Goal: Task Accomplishment & Management: Manage account settings

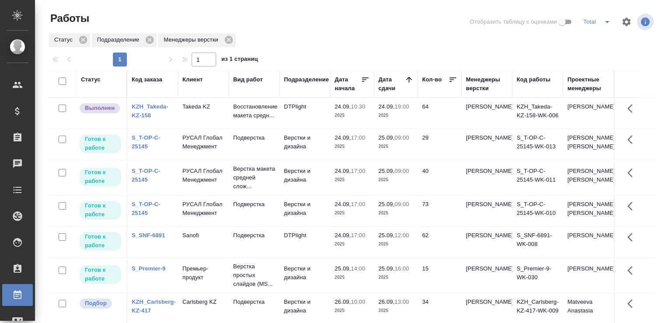
scroll to position [67, 0]
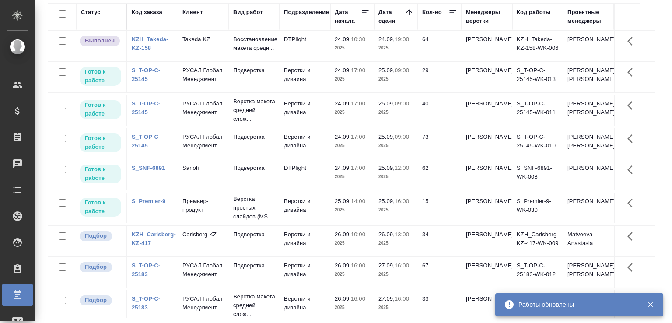
click at [212, 46] on td "Takeda KZ" at bounding box center [203, 46] width 51 height 31
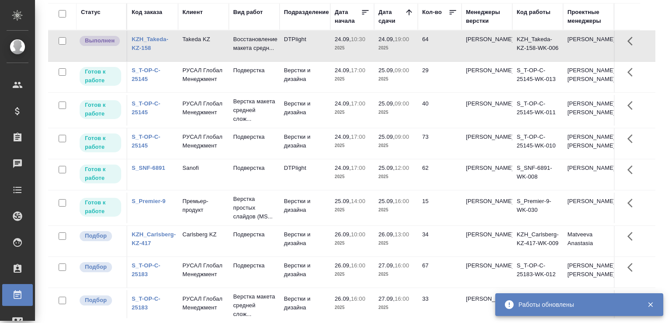
click at [212, 46] on td "Takeda KZ" at bounding box center [203, 46] width 51 height 31
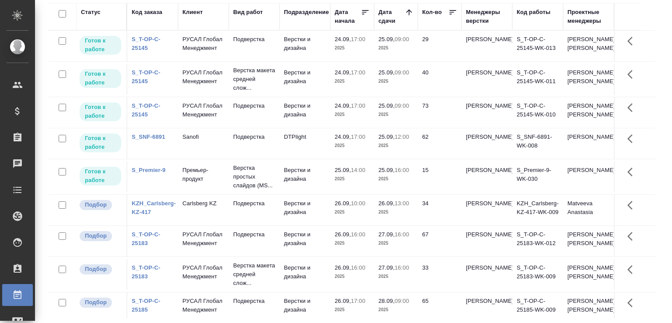
click at [138, 84] on link "S_T-OP-C-25145" at bounding box center [146, 76] width 29 height 15
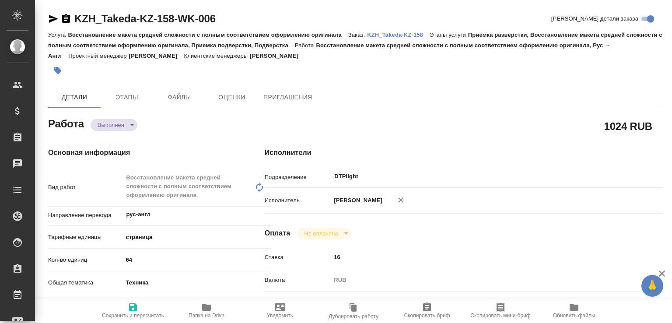
click at [128, 123] on body "🙏 .cls-1 fill:#fff; AWATERA Малофеева Екатерина e.malofeeva Клиенты Спецификаци…" at bounding box center [336, 161] width 672 height 323
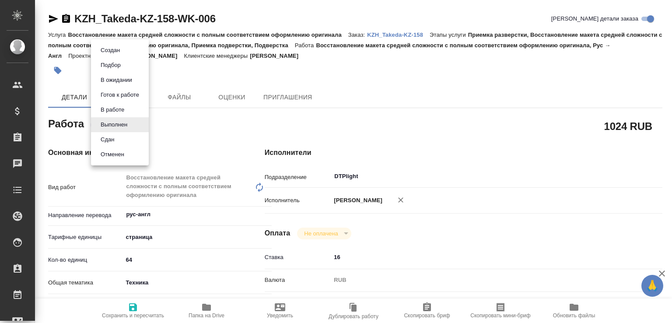
click at [122, 136] on li "Сдан" at bounding box center [120, 139] width 58 height 15
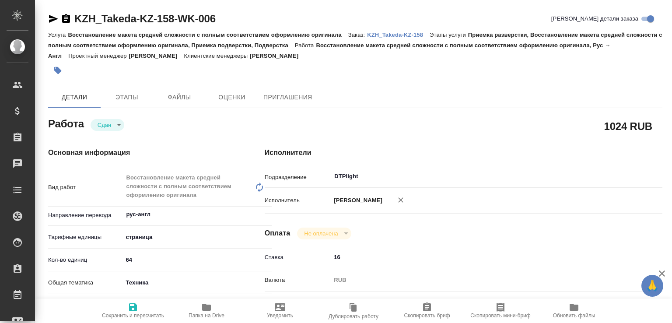
type textarea "x"
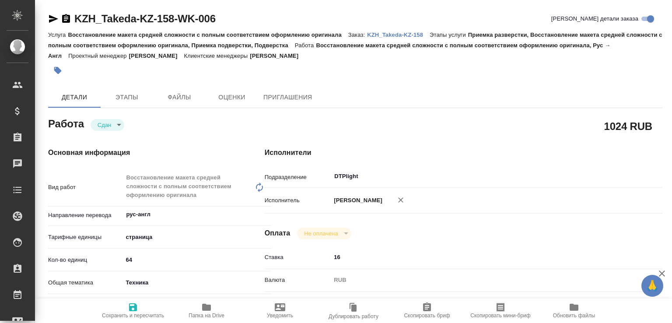
click at [199, 309] on span "Папка на Drive" at bounding box center [206, 310] width 63 height 17
type textarea "x"
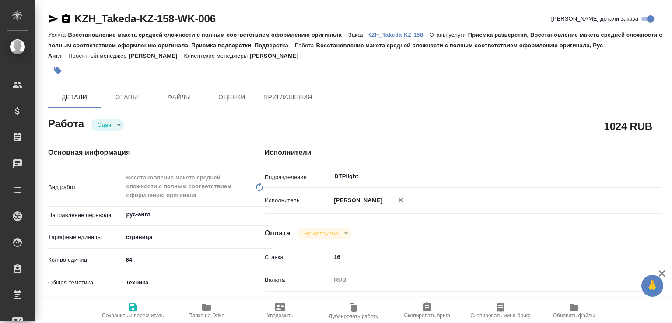
type textarea "x"
click at [419, 32] on p "KZH_Takeda-KZ-158" at bounding box center [398, 34] width 63 height 7
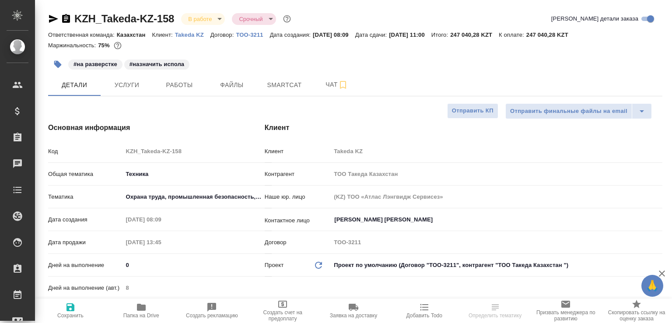
select select "RU"
type input "[PERSON_NAME]"
select select "RU"
type textarea "x"
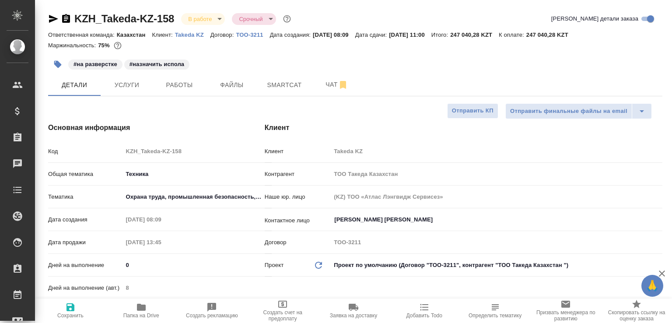
type textarea "x"
click at [327, 77] on button "Чат" at bounding box center [336, 85] width 52 height 22
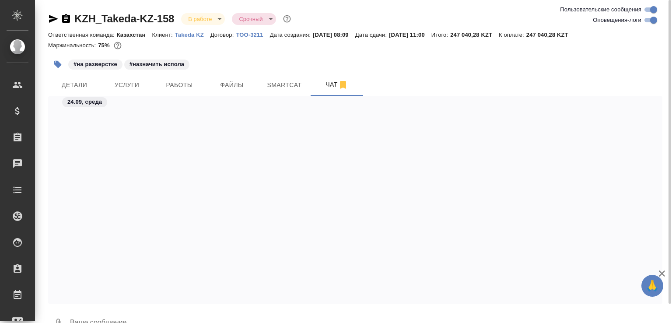
scroll to position [2697, 0]
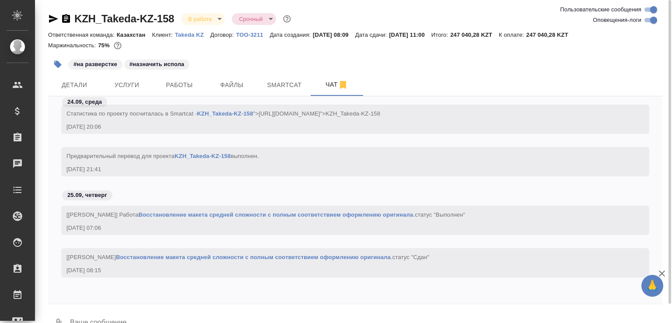
click at [143, 316] on textarea at bounding box center [365, 323] width 593 height 30
paste textarea "https://drive.awatera.com/apps/files/files/10422512?dir=/Shares/Takeda%20KZ/Ord…"
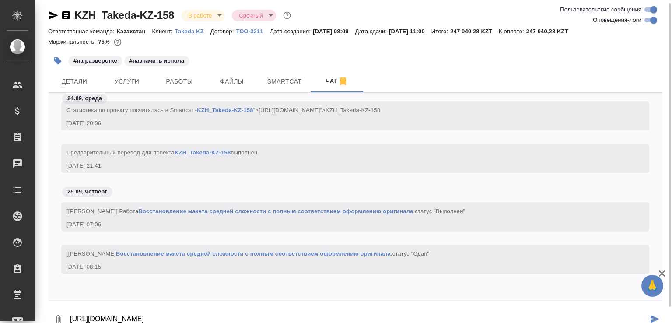
type textarea "https://drive.awatera.com/apps/files/files/10422512?dir=/Shares/Takeda%20KZ/Ord…"
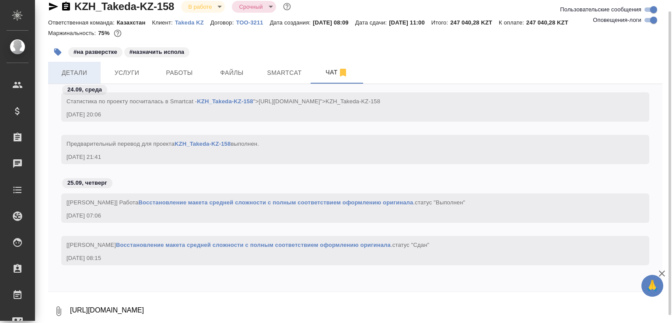
scroll to position [2739, 0]
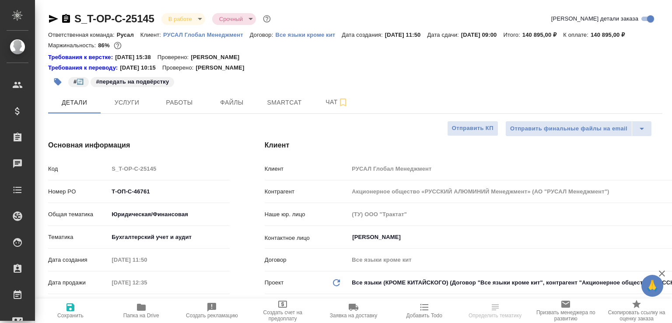
select select "RU"
click at [167, 308] on span "Папка на Drive" at bounding box center [141, 310] width 60 height 17
select select "RU"
type textarea "x"
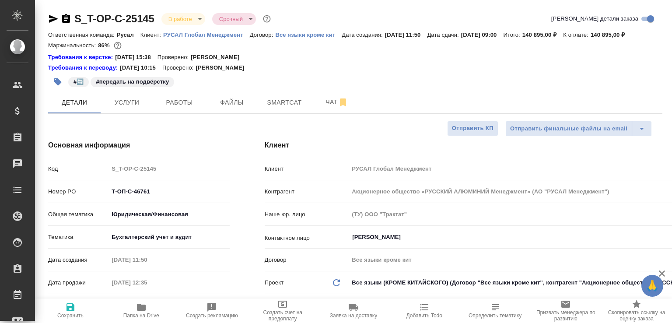
type textarea "x"
click at [187, 108] on span "Работы" at bounding box center [179, 102] width 42 height 11
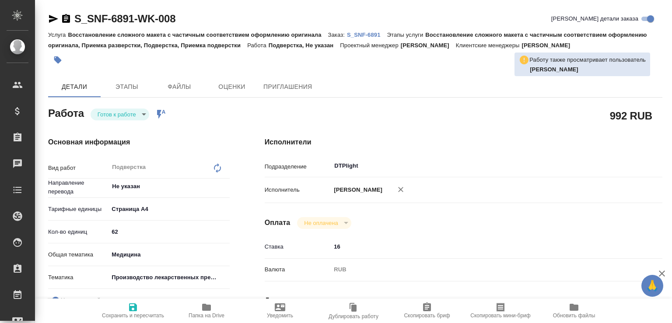
click at [362, 31] on p "S_SNF-6891" at bounding box center [367, 34] width 40 height 7
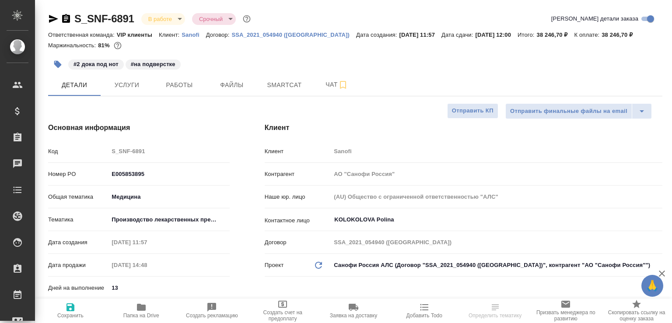
select select "RU"
click at [325, 82] on span "Чат" at bounding box center [337, 84] width 42 height 11
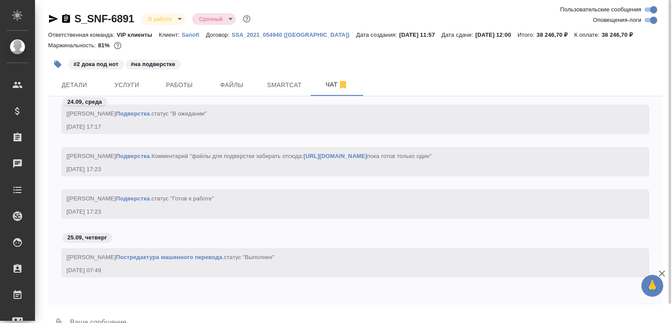
click at [93, 319] on textarea at bounding box center [365, 323] width 593 height 30
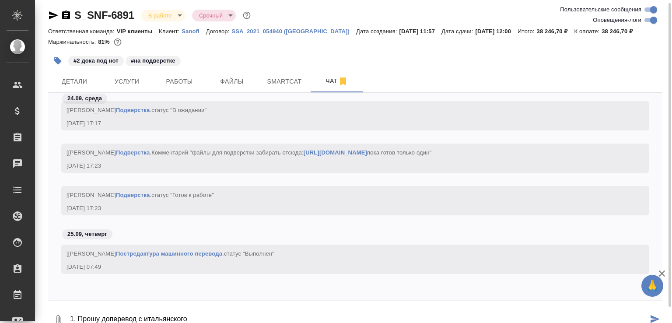
scroll to position [12, 0]
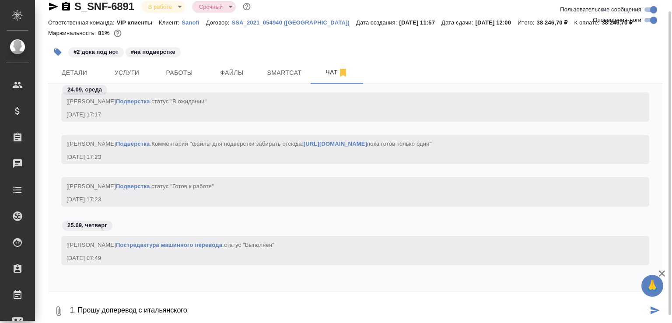
paste textarea "UFFICIO ISPEZIONI E AUTORIZZAZIONI GMP MEDICINALI"
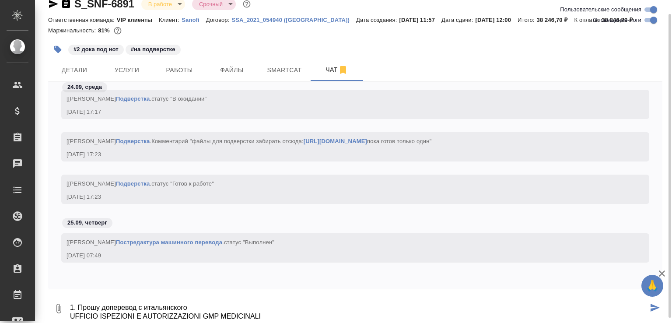
scroll to position [14, 0]
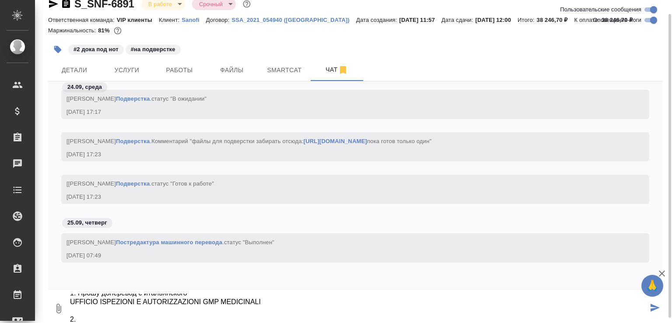
paste textarea "Док "SCO-QU-OPE-2483643-Site Master File - Scoppito (7) (1)" на странице 38. Та…"
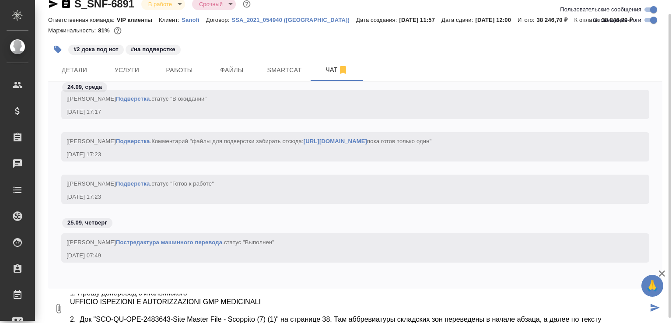
scroll to position [23, 0]
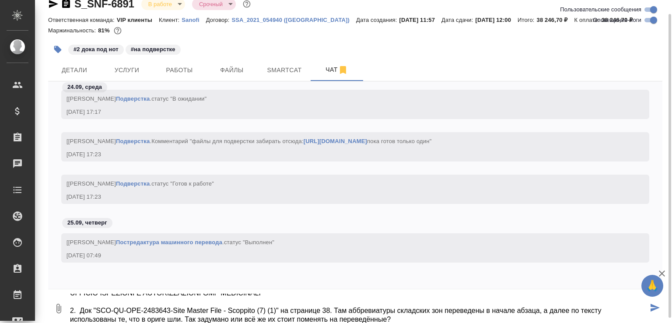
type textarea "1. Прошу доперевод с итальянского UFFICIO ISPEZIONI E AUTORIZZAZIONI GMP MEDICI…"
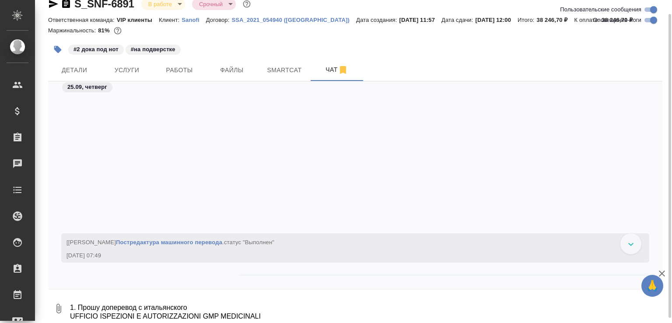
scroll to position [25448, 0]
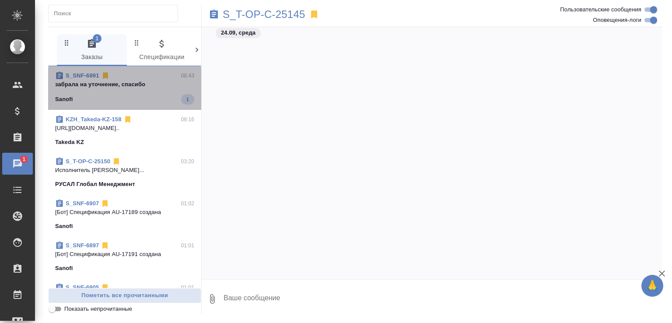
click at [141, 89] on span "S_SNF-6891 08:43 забрала на уточнение, спасибо Sanofi 1" at bounding box center [124, 87] width 139 height 33
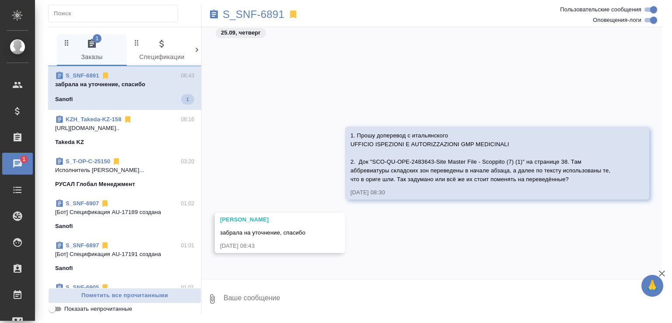
scroll to position [8183, 0]
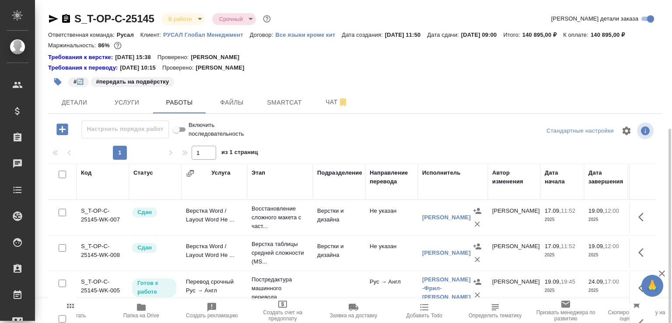
scroll to position [93, 0]
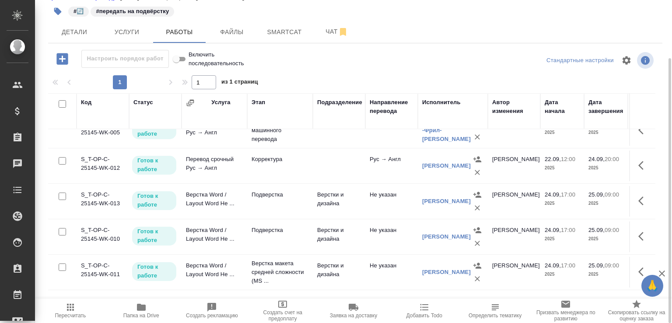
click at [63, 162] on input "checkbox" at bounding box center [62, 160] width 7 height 7
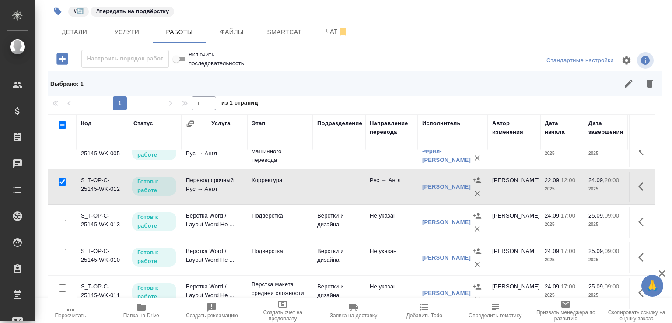
click at [62, 185] on input "checkbox" at bounding box center [62, 181] width 7 height 7
checkbox input "false"
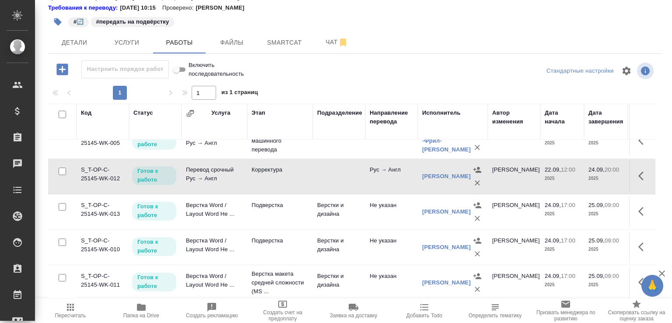
click at [59, 203] on input "checkbox" at bounding box center [62, 206] width 7 height 7
checkbox input "true"
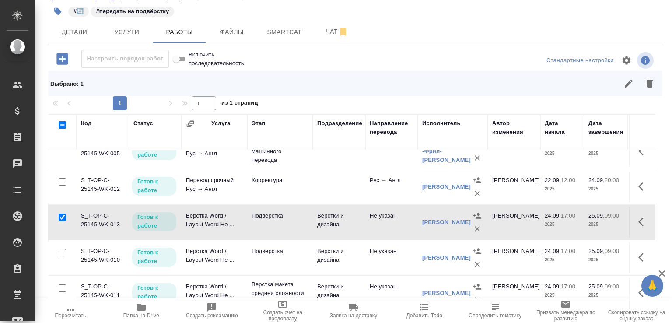
click at [63, 256] on input "checkbox" at bounding box center [62, 252] width 7 height 7
checkbox input "true"
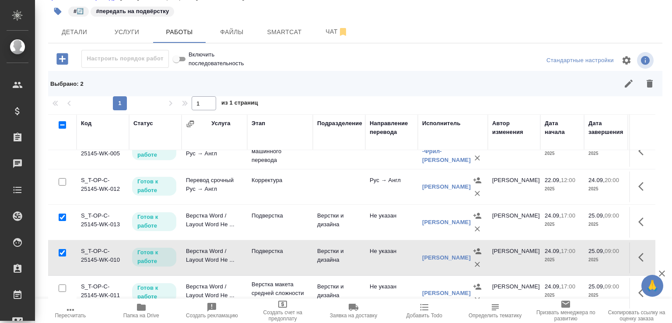
click at [63, 289] on input "checkbox" at bounding box center [62, 287] width 7 height 7
checkbox input "true"
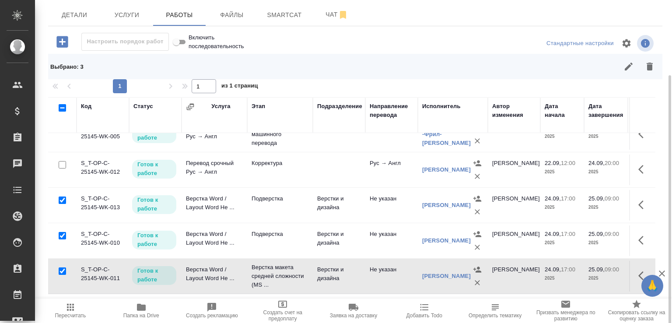
scroll to position [91, 0]
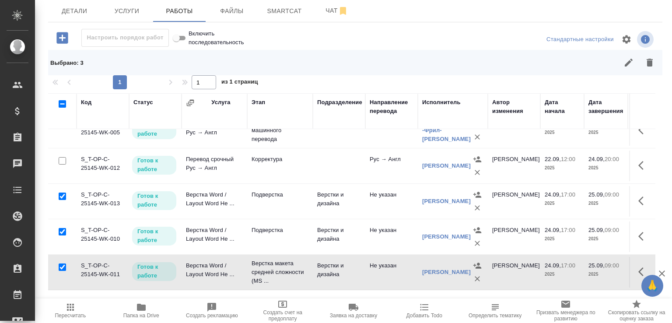
click at [623, 68] on icon "button" at bounding box center [628, 62] width 10 height 10
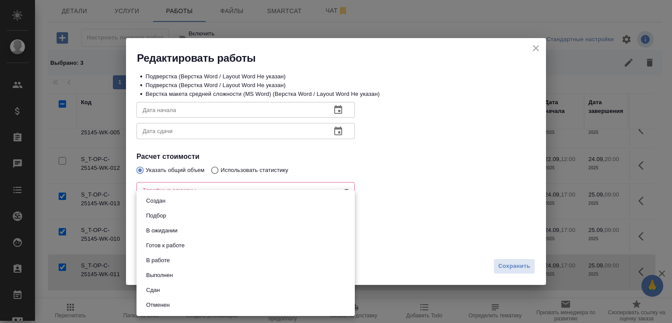
click at [201, 239] on body "🙏 .cls-1 fill:#fff; AWATERA [PERSON_NAME]malofeeva Клиенты Спецификации Заказы …" at bounding box center [336, 161] width 672 height 323
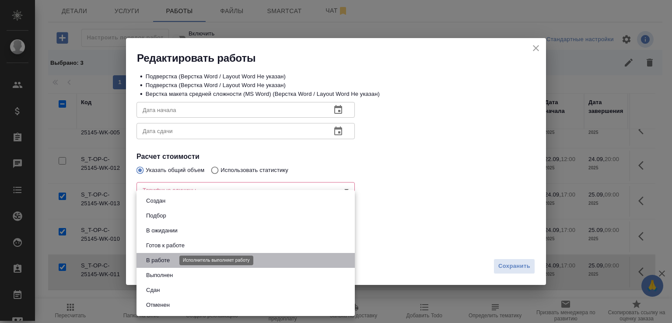
click at [164, 259] on button "В работе" at bounding box center [157, 260] width 29 height 10
type input "inProgress"
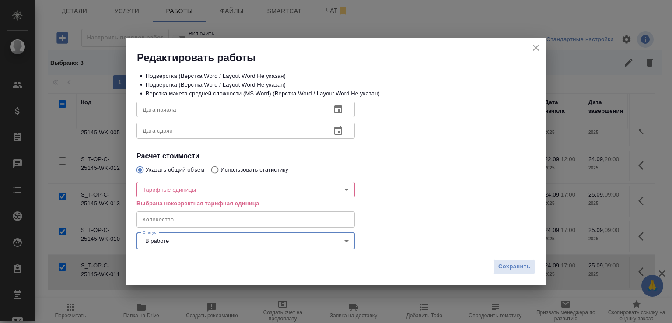
click at [169, 248] on body "🙏 .cls-1 fill:#fff; AWATERA [PERSON_NAME]malofeeva Клиенты Спецификации Заказы …" at bounding box center [336, 161] width 672 height 323
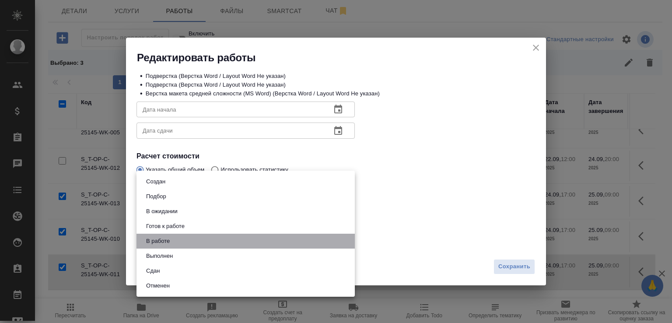
click at [178, 242] on li "В работе" at bounding box center [245, 241] width 218 height 15
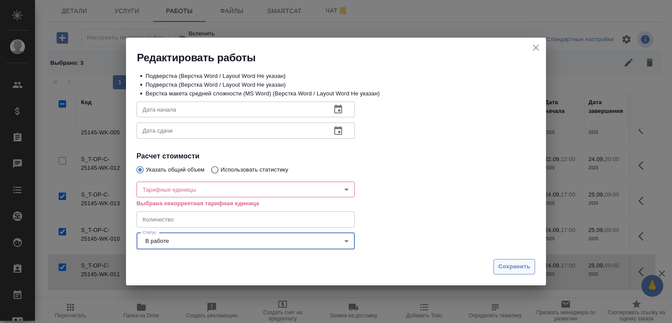
click at [516, 267] on span "Сохранить" at bounding box center [514, 267] width 32 height 10
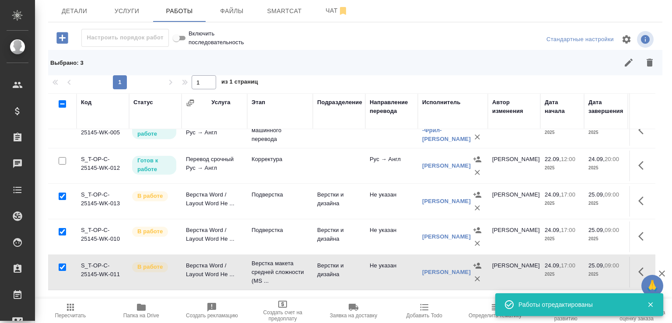
click at [625, 73] on button "button" at bounding box center [628, 62] width 21 height 21
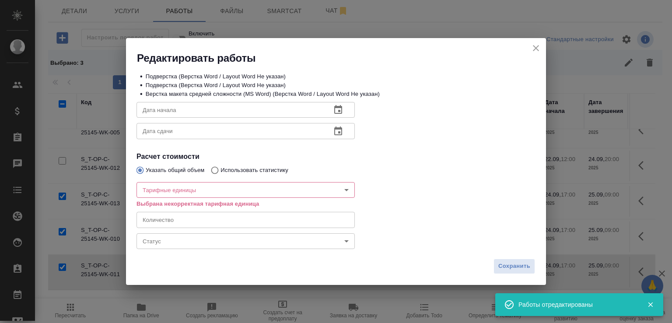
click at [222, 245] on body "🙏 .cls-1 fill:#fff; AWATERA [PERSON_NAME]malofeeva Клиенты Спецификации Заказы …" at bounding box center [336, 161] width 672 height 323
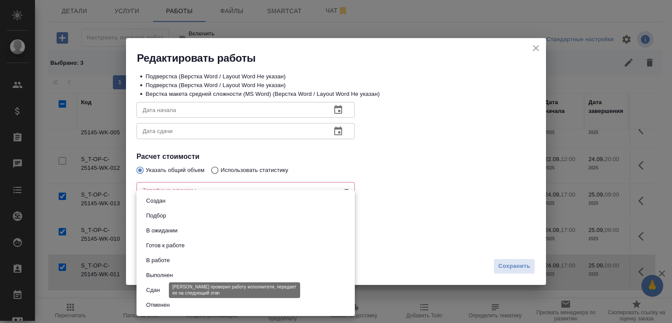
click at [156, 291] on button "Сдан" at bounding box center [152, 290] width 19 height 10
type input "closed"
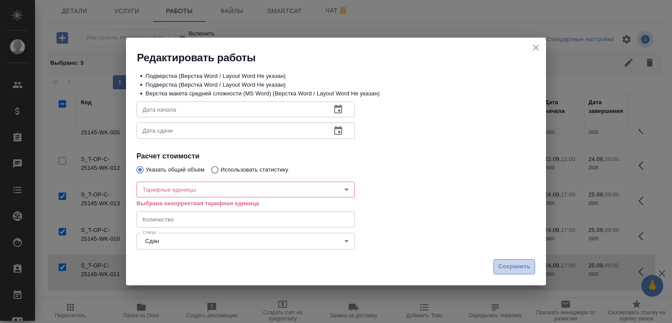
click at [503, 268] on span "Сохранить" at bounding box center [514, 267] width 32 height 10
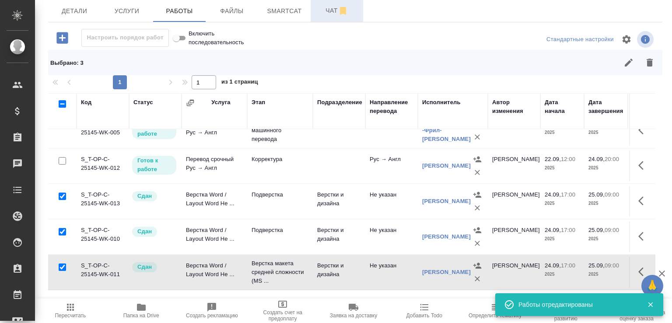
click at [323, 16] on span "Чат" at bounding box center [337, 10] width 42 height 11
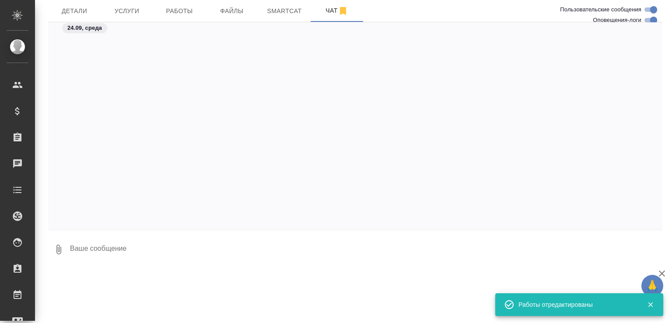
scroll to position [8588, 0]
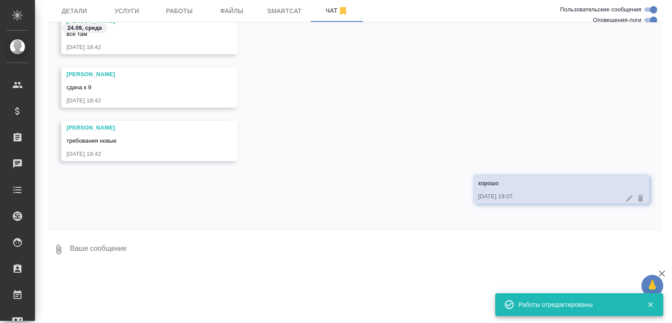
click at [162, 264] on textarea at bounding box center [365, 249] width 593 height 30
paste textarea "[URL][DOMAIN_NAME]"
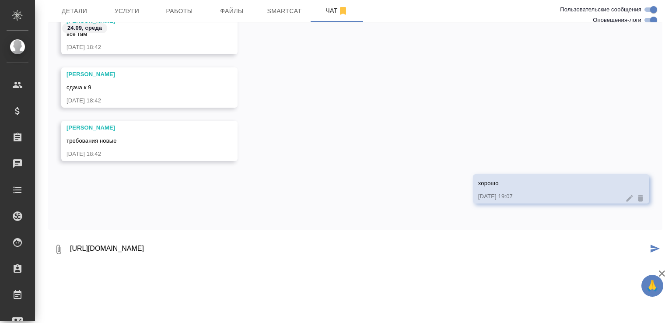
type textarea "[URL][DOMAIN_NAME]"
